Goal: Navigation & Orientation: Find specific page/section

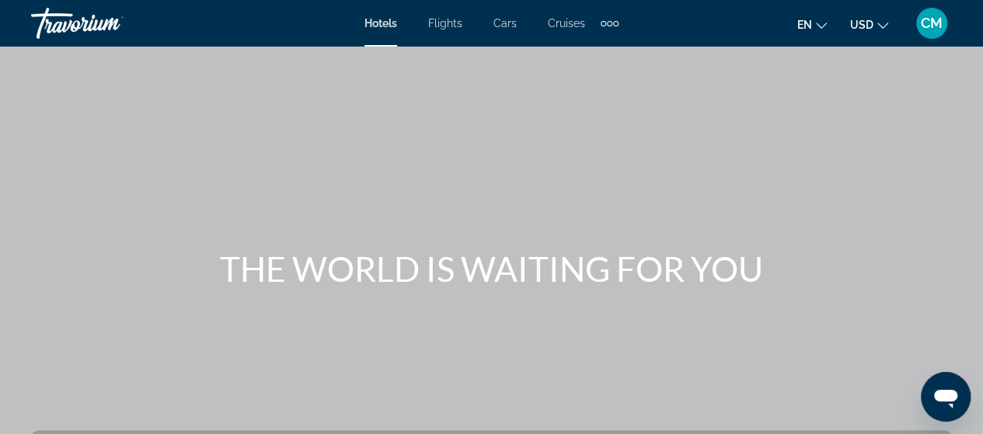
click at [450, 25] on span "Flights" at bounding box center [445, 23] width 34 height 12
click at [510, 27] on span "Cars" at bounding box center [505, 23] width 23 height 12
click at [382, 28] on span "Hotels" at bounding box center [380, 23] width 33 height 12
